Goal: Task Accomplishment & Management: Complete application form

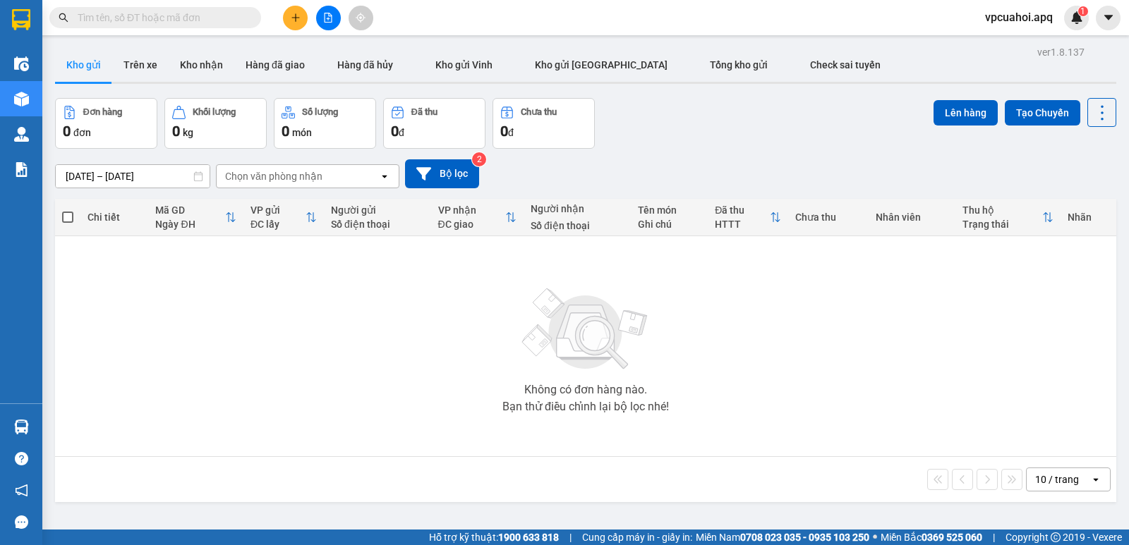
click at [99, 14] on input "text" at bounding box center [161, 18] width 166 height 16
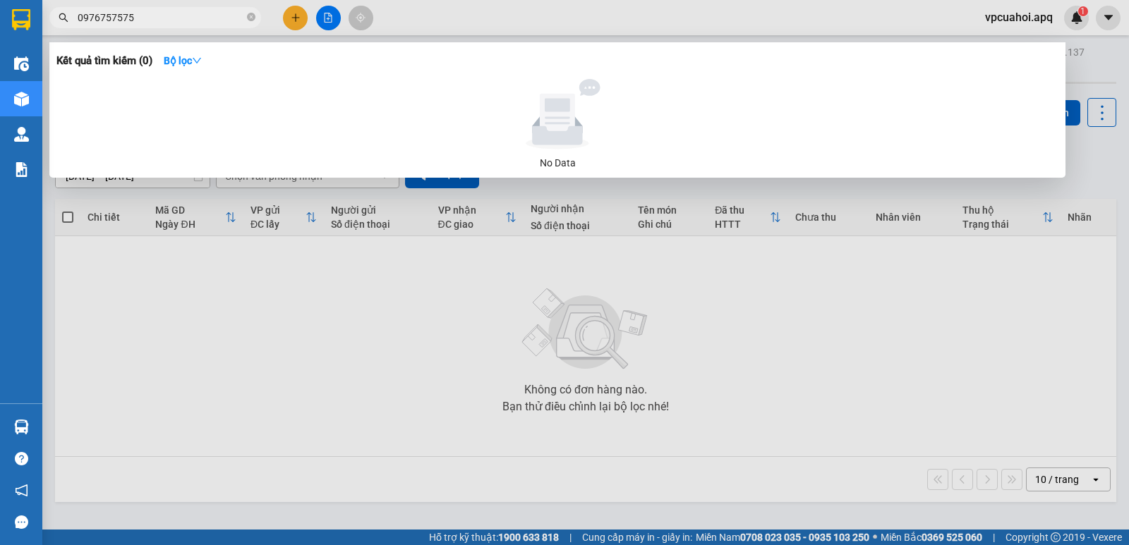
click at [151, 20] on input "0976757575" at bounding box center [161, 18] width 166 height 16
click at [143, 13] on input "0976757575" at bounding box center [161, 18] width 166 height 16
type input "0"
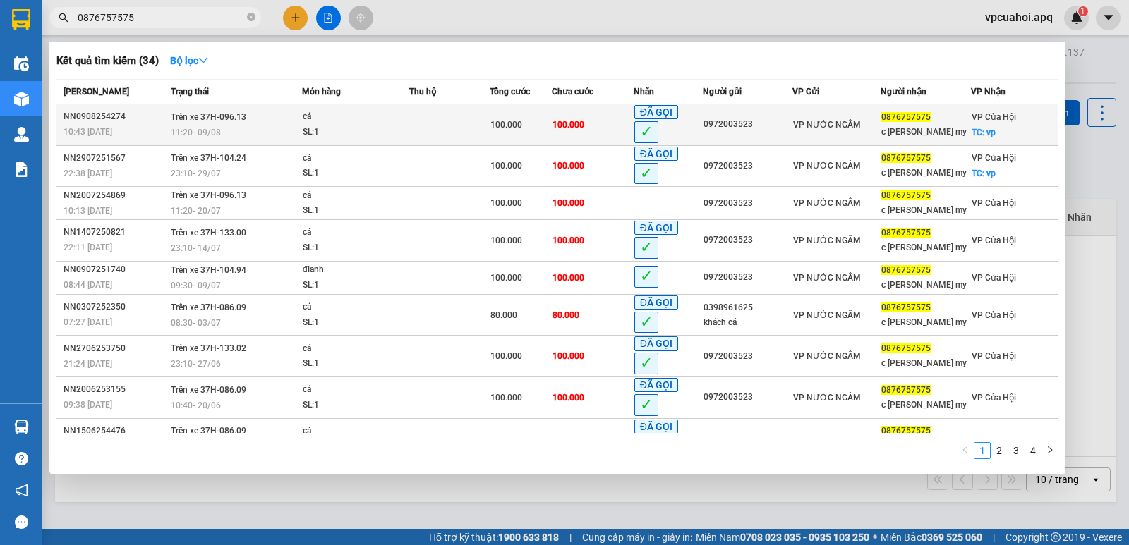
type input "0876757575"
click at [908, 119] on span "0876757575" at bounding box center [905, 117] width 49 height 10
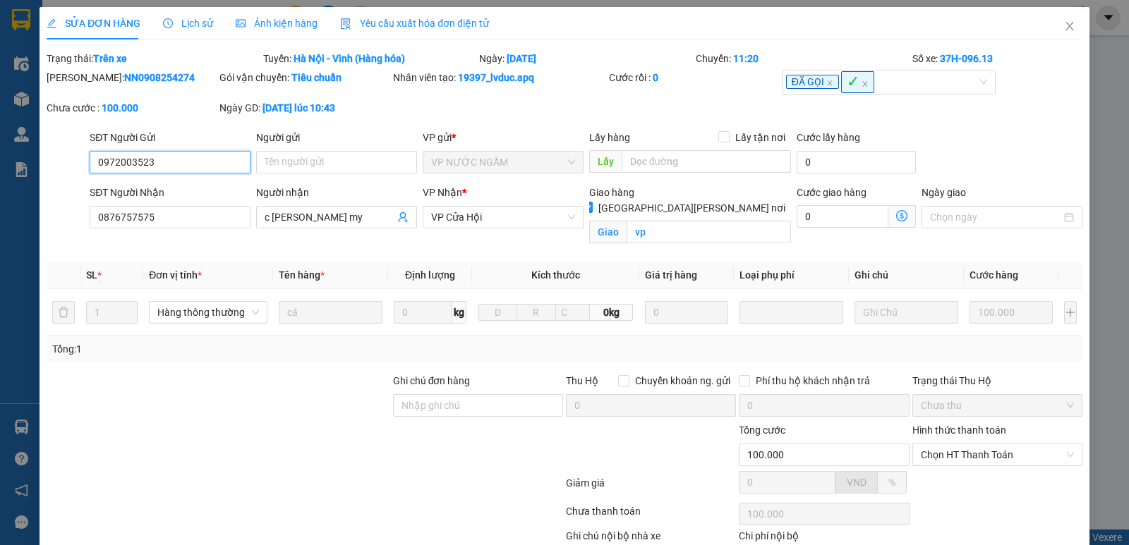
type input "0972003523"
type input "0876757575"
type input "c [PERSON_NAME] my"
checkbox input "true"
type input "vp"
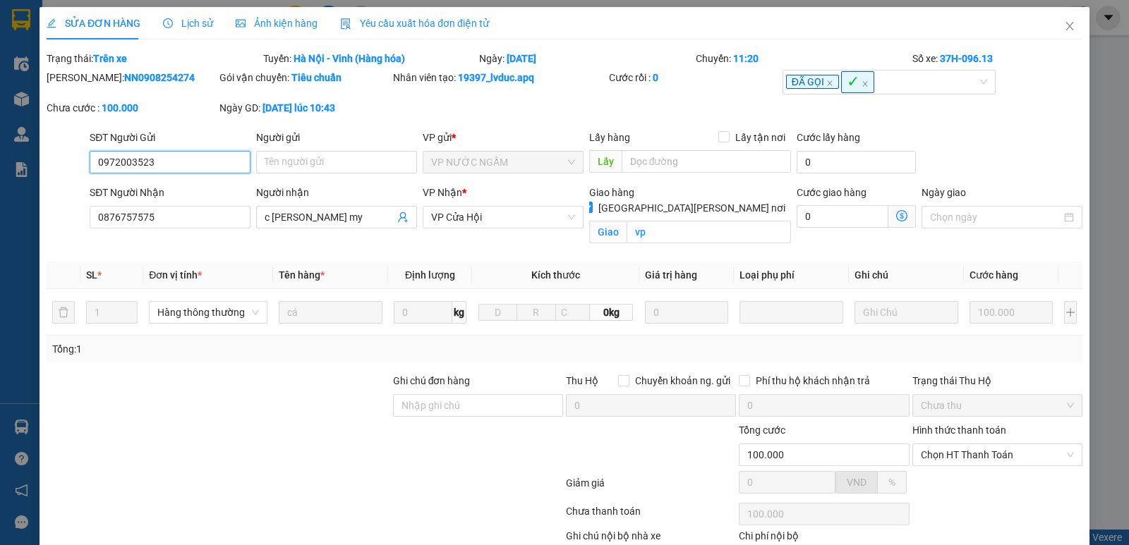
type input "100.000"
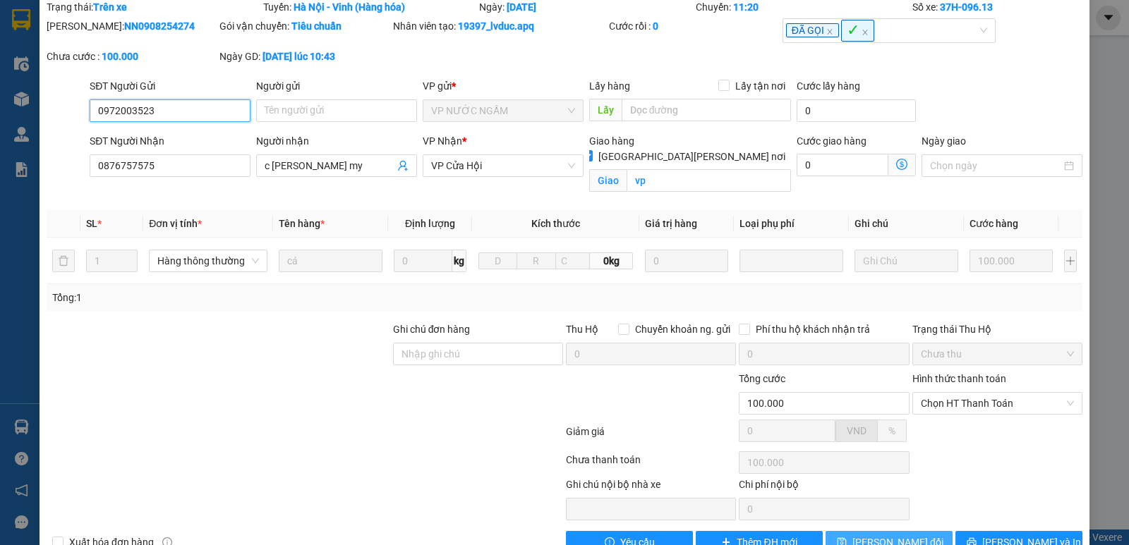
scroll to position [88, 0]
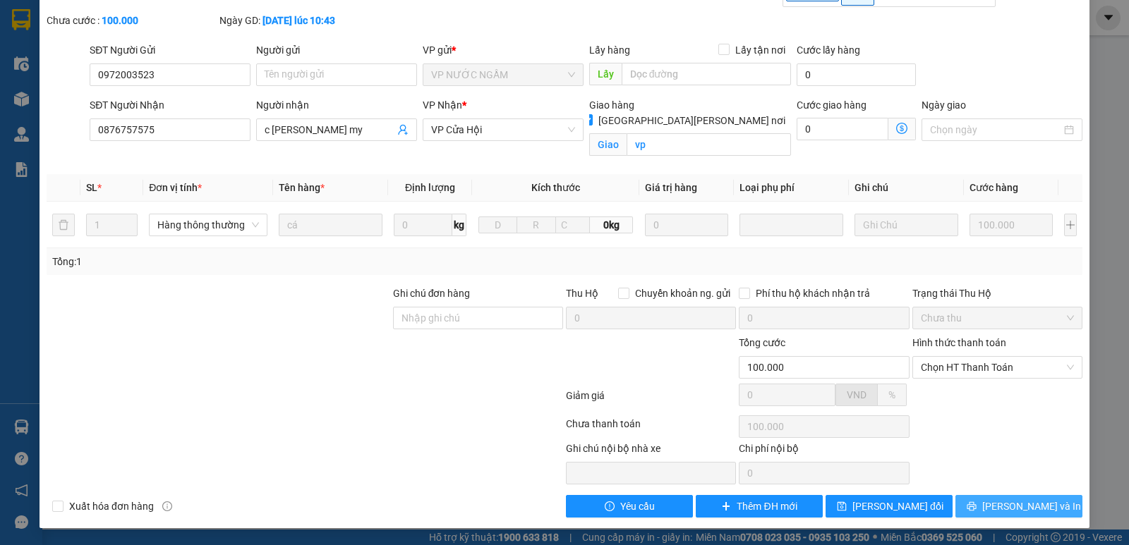
click at [1005, 509] on span "[PERSON_NAME] và In" at bounding box center [1031, 507] width 99 height 16
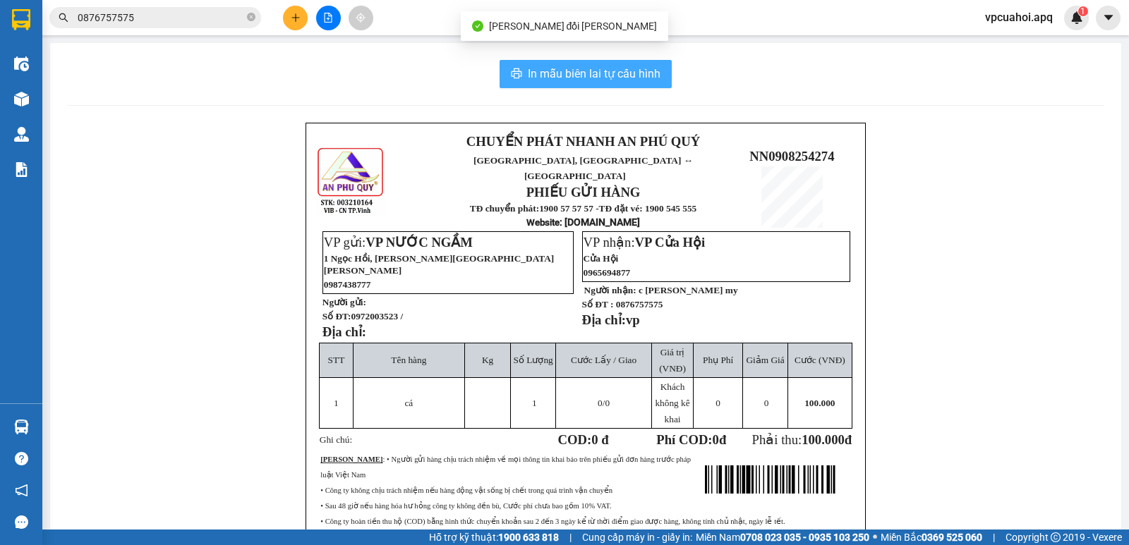
click at [611, 75] on span "In mẫu biên lai tự cấu hình" at bounding box center [594, 74] width 133 height 18
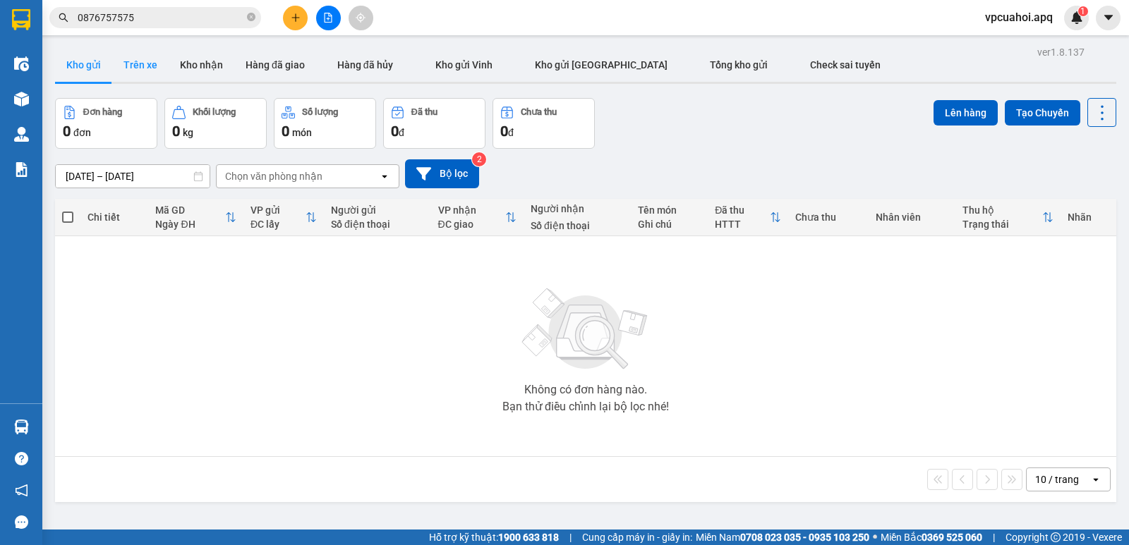
click at [146, 66] on button "Trên xe" at bounding box center [140, 65] width 56 height 34
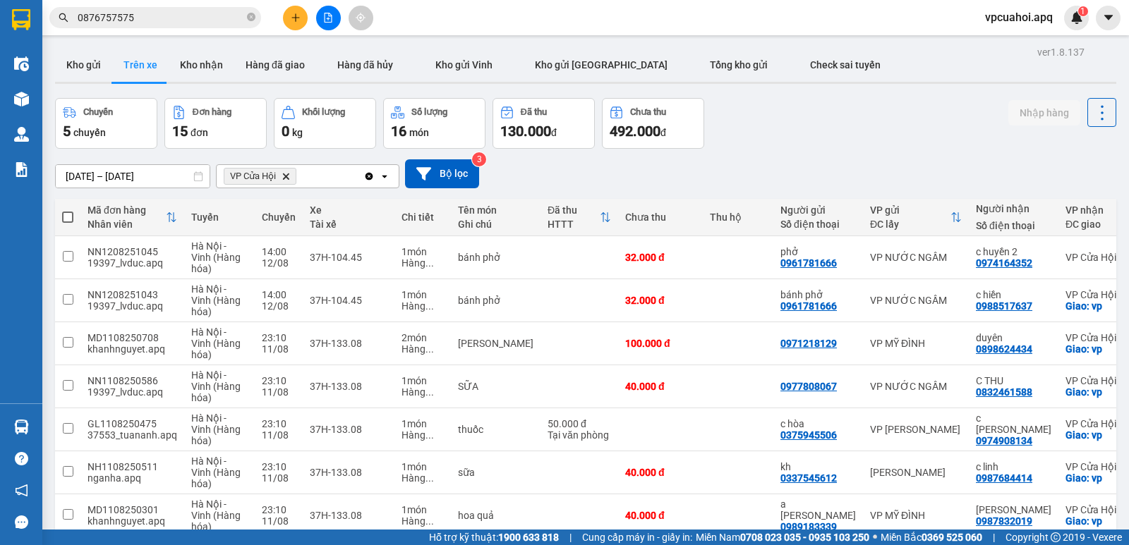
click at [289, 174] on icon "VP Cửa Hội, close by backspace" at bounding box center [286, 176] width 6 height 6
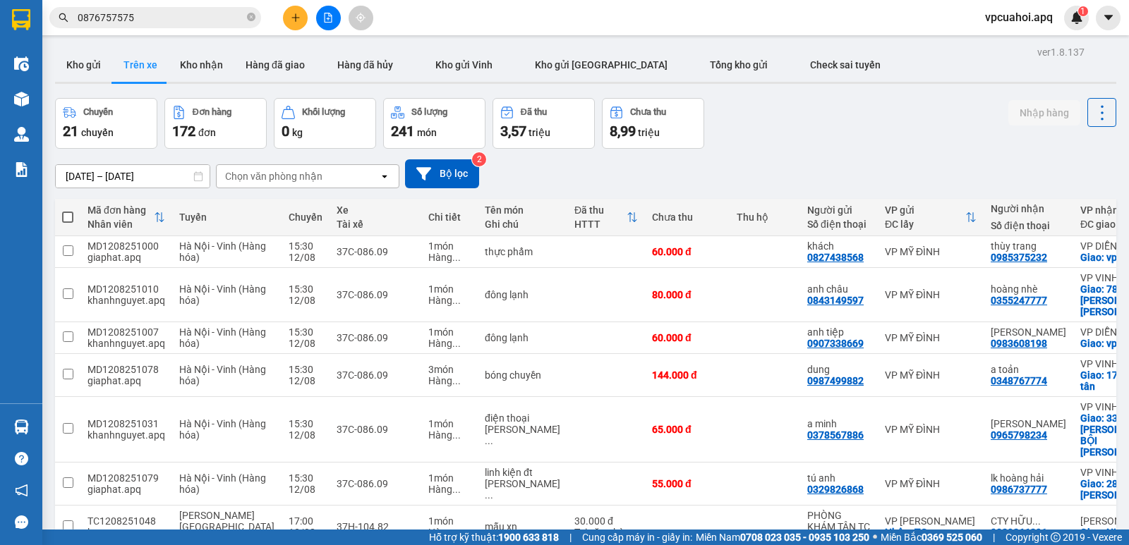
click at [331, 174] on div "Chọn văn phòng nhận" at bounding box center [298, 176] width 162 height 23
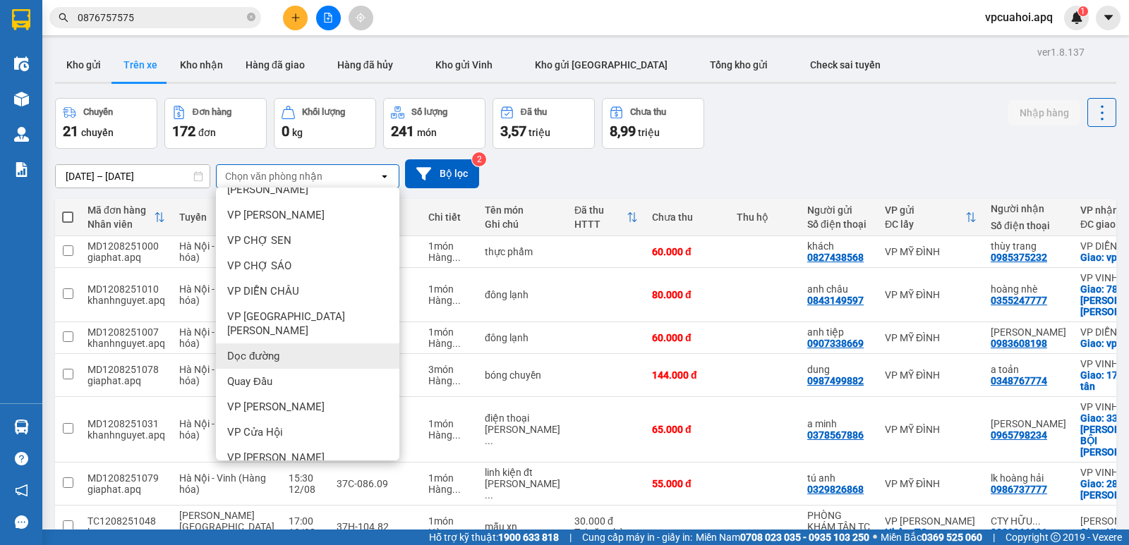
scroll to position [170, 0]
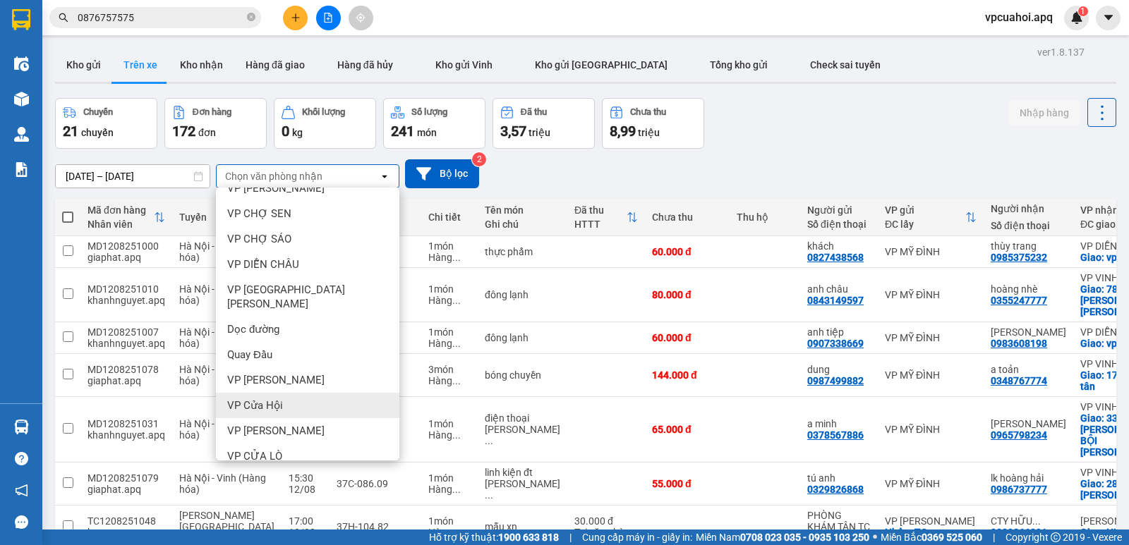
click at [246, 399] on span "VP Cửa Hội" at bounding box center [255, 406] width 56 height 14
